Goal: Information Seeking & Learning: Learn about a topic

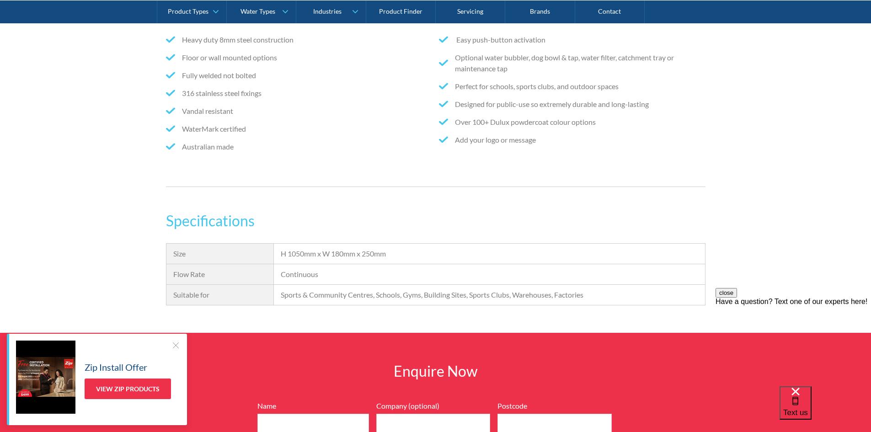
scroll to position [549, 0]
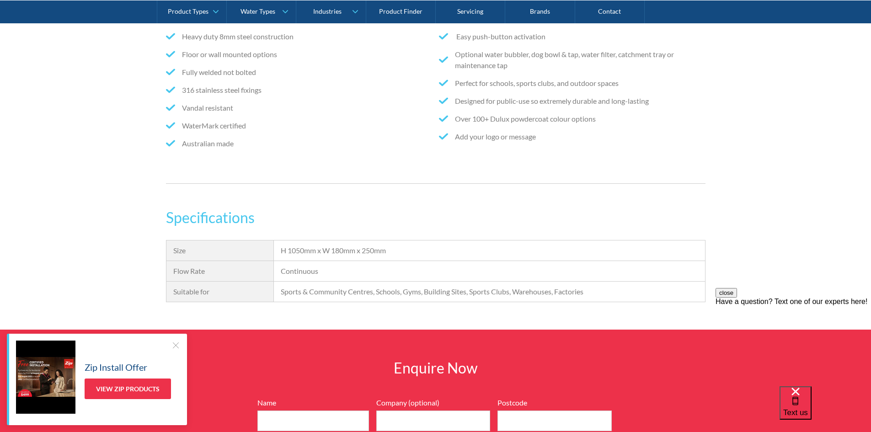
click at [176, 345] on div at bounding box center [175, 345] width 9 height 9
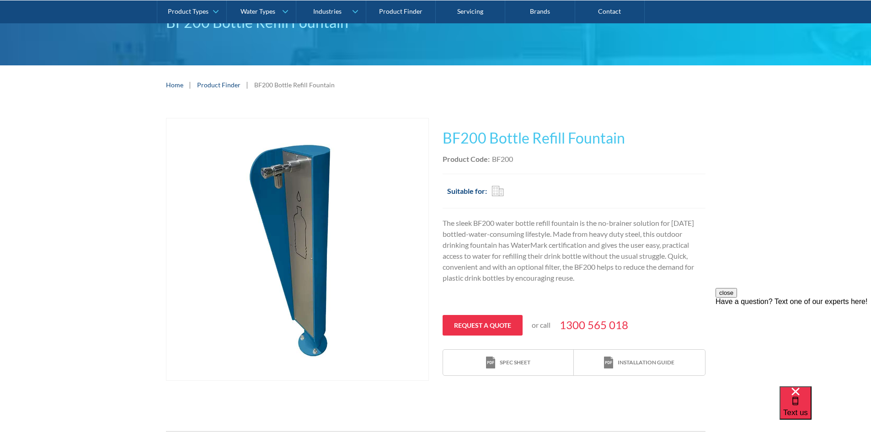
scroll to position [61, 0]
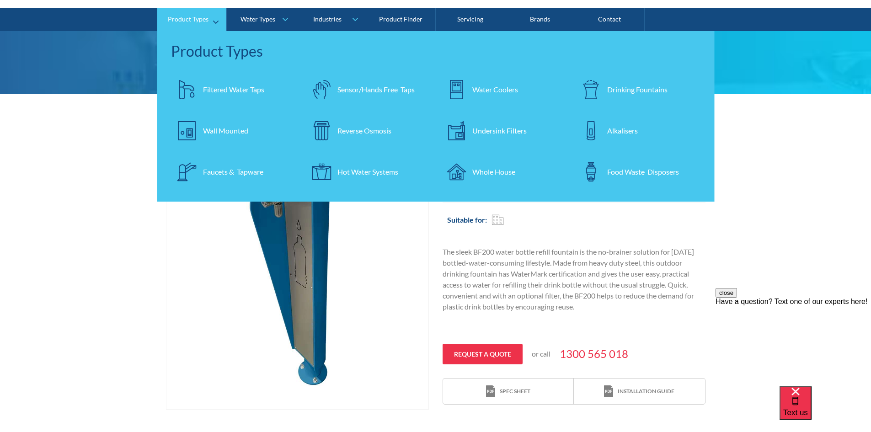
click at [227, 130] on div "Wall Mounted" at bounding box center [225, 130] width 45 height 11
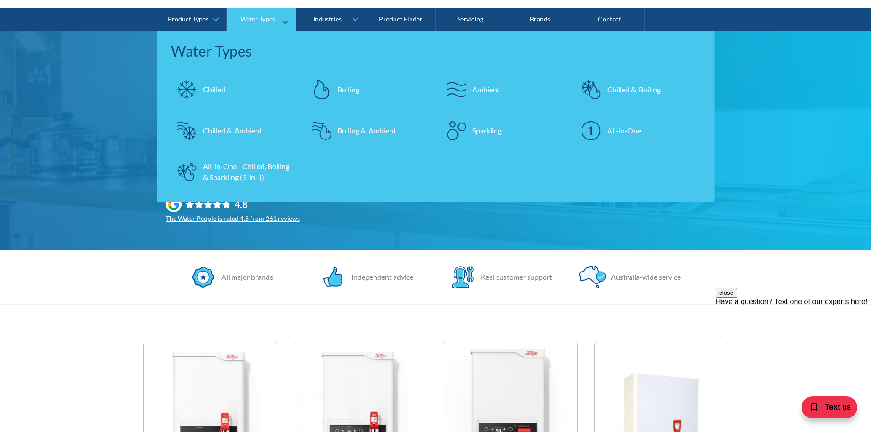
click at [498, 92] on div "Ambient" at bounding box center [486, 89] width 27 height 11
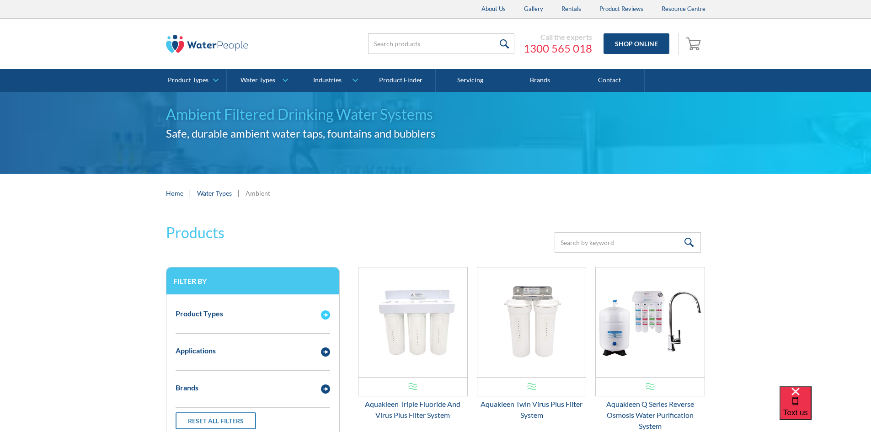
click at [321, 321] on div "Product Types" at bounding box center [253, 313] width 164 height 25
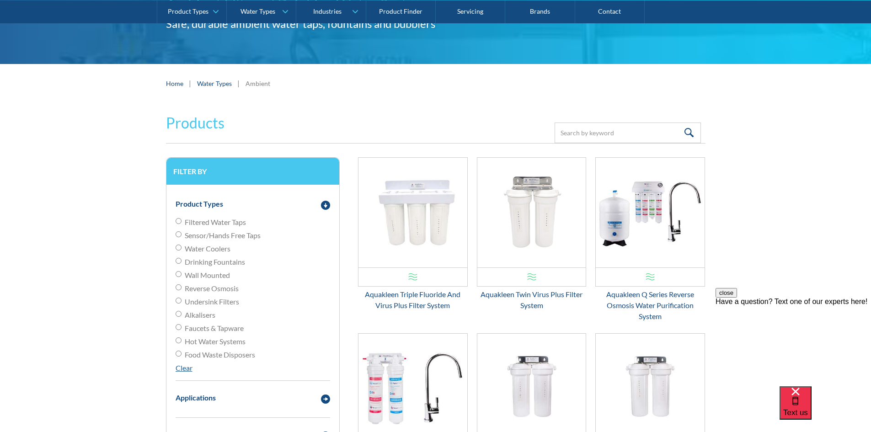
scroll to position [183, 0]
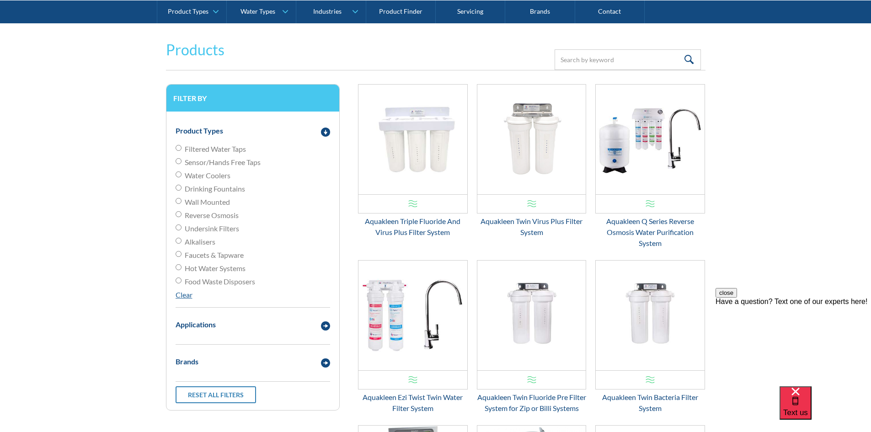
click at [239, 191] on span "Drinking Fountains" at bounding box center [215, 188] width 60 height 11
click at [182, 151] on input "Drinking Fountains" at bounding box center [179, 148] width 6 height 6
radio input "true"
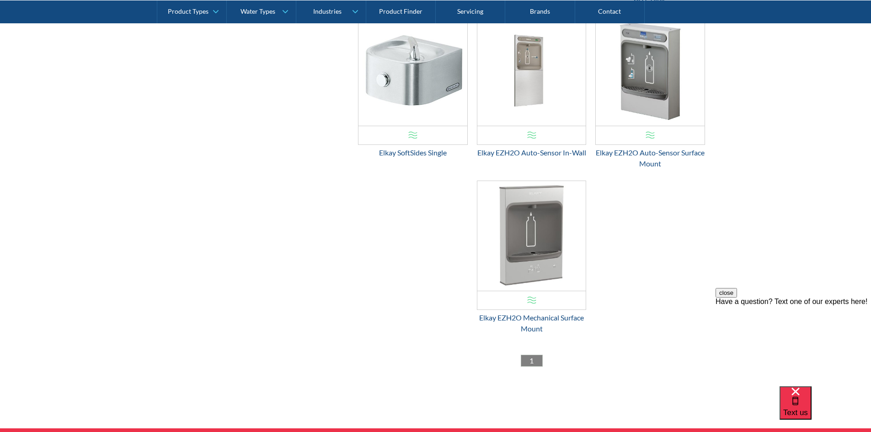
scroll to position [945, 0]
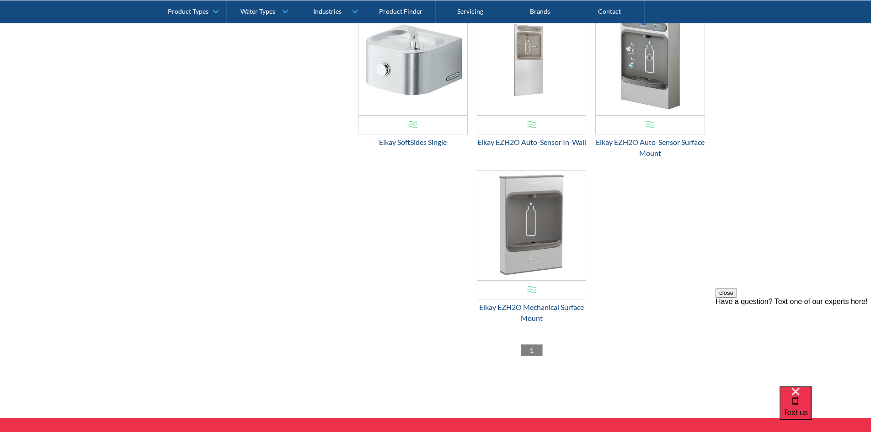
click at [549, 194] on img "Email Form 3" at bounding box center [532, 226] width 109 height 110
